Goal: Navigation & Orientation: Find specific page/section

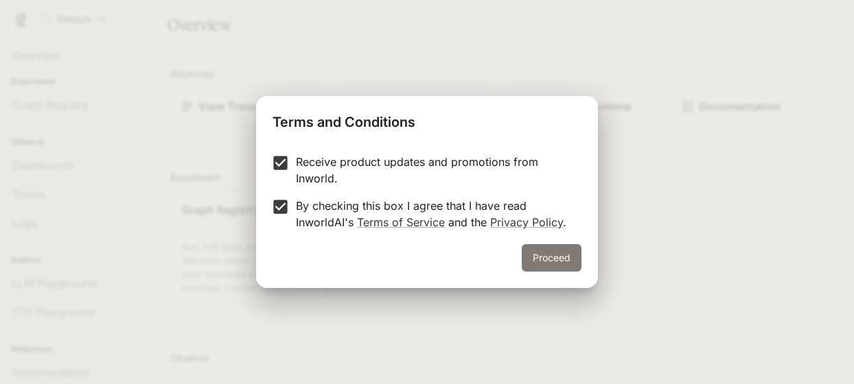
click at [550, 262] on button "Proceed" at bounding box center [552, 257] width 60 height 27
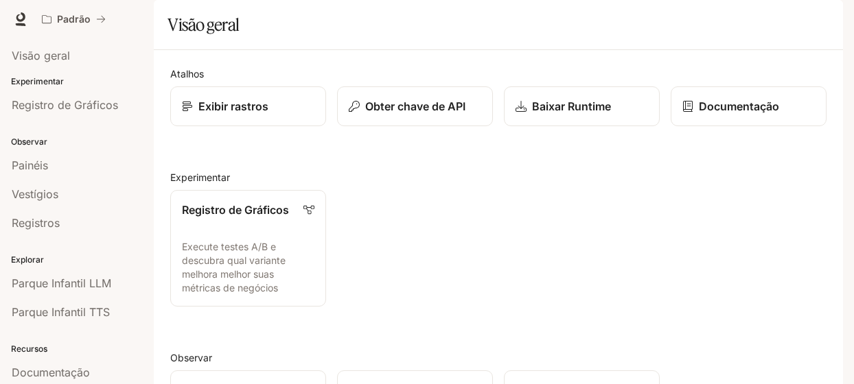
click at [450, 229] on div "Registro de Gráficos Execute testes A/B e descubra qual variante melhora melhor…" at bounding box center [492, 243] width 667 height 128
click at [14, 10] on div at bounding box center [20, 19] width 19 height 19
click at [19, 17] on icon at bounding box center [21, 19] width 14 height 14
